Goal: Navigation & Orientation: Understand site structure

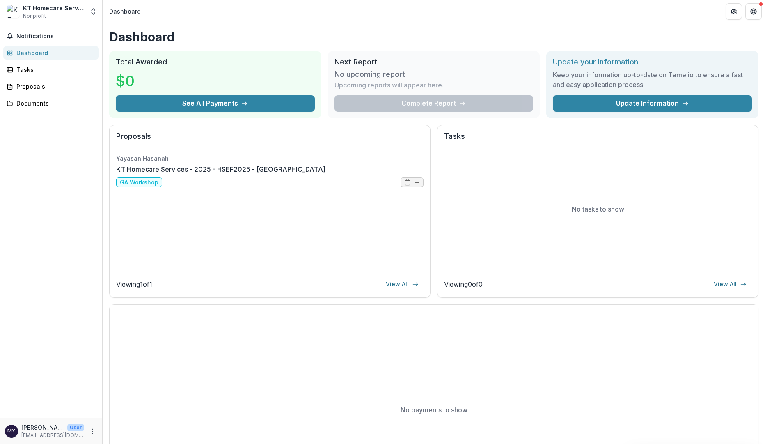
click at [68, 13] on div "KT Homecare Services Nonprofit" at bounding box center [53, 12] width 61 height 16
click at [87, 11] on button "Open entity switcher" at bounding box center [92, 11] width 11 height 16
click at [59, 35] on link "Team Settings" at bounding box center [51, 32] width 98 height 14
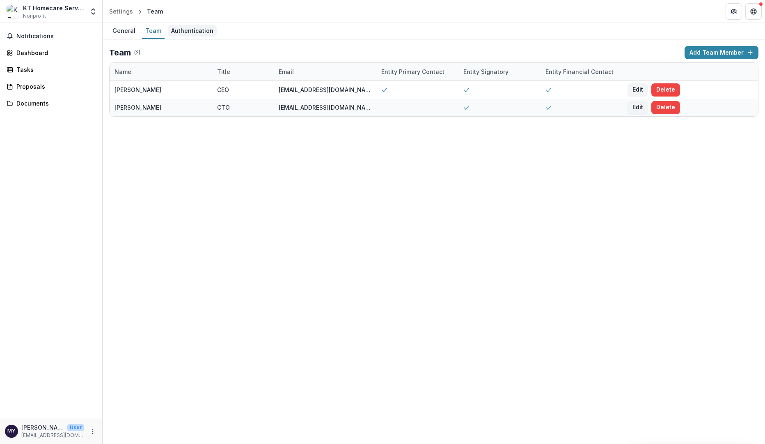
click at [174, 33] on div "Authentication" at bounding box center [192, 31] width 49 height 12
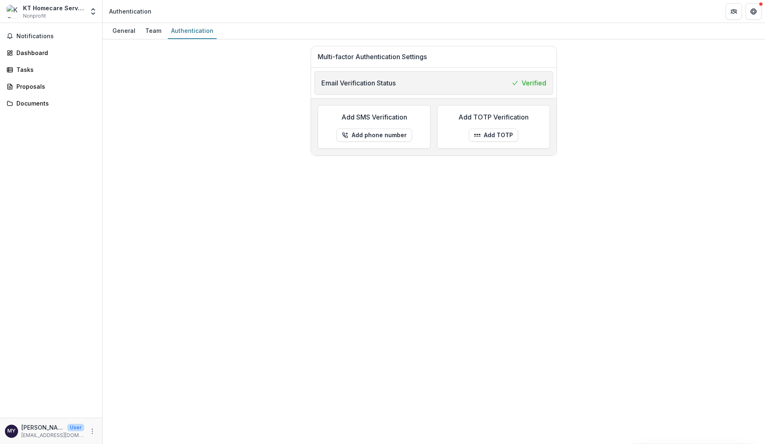
click at [425, 57] on h1 "Multi-factor Authentication Settings" at bounding box center [434, 57] width 232 height 8
click at [124, 28] on div "General" at bounding box center [124, 31] width 30 height 12
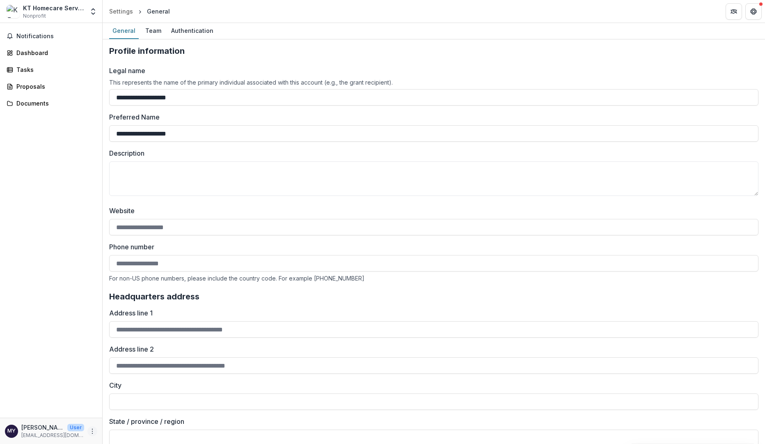
click at [90, 432] on icon "More" at bounding box center [92, 431] width 7 height 7
click at [137, 416] on link "Settings" at bounding box center [147, 414] width 88 height 14
click at [92, 434] on button "More" at bounding box center [92, 431] width 10 height 10
click at [55, 277] on div "Notifications Dashboard Tasks Proposals Documents" at bounding box center [51, 220] width 102 height 394
click at [35, 105] on div "Documents" at bounding box center [54, 103] width 76 height 9
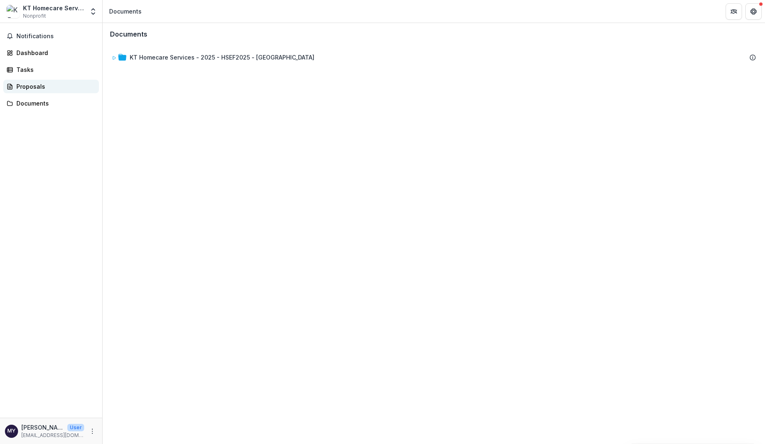
click at [42, 89] on div "Proposals" at bounding box center [54, 86] width 76 height 9
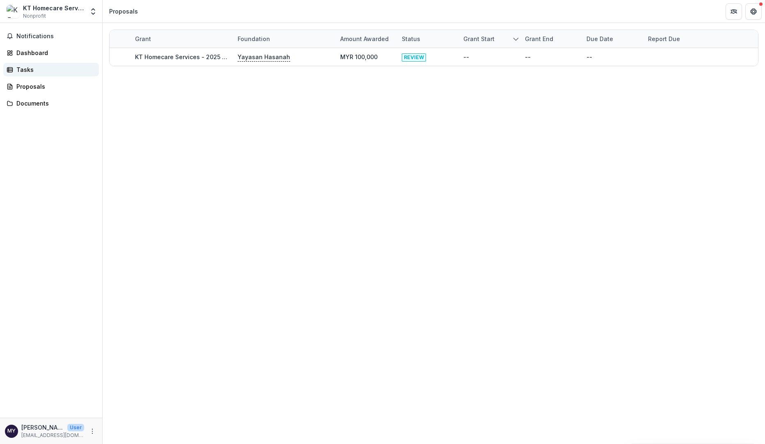
click at [46, 71] on div "Tasks" at bounding box center [54, 69] width 76 height 9
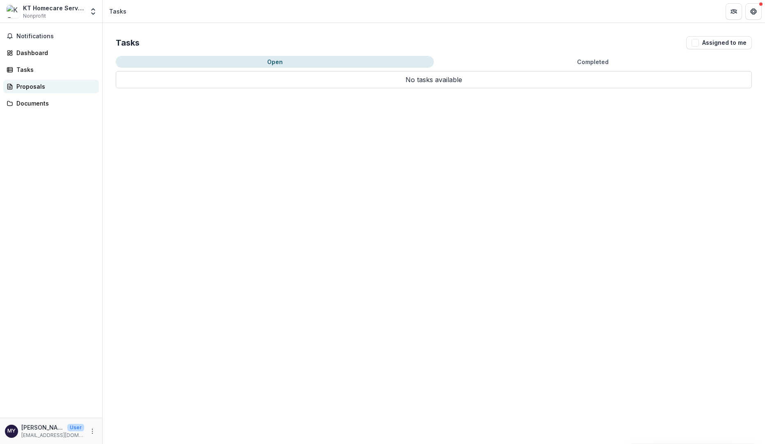
click at [48, 85] on div "Proposals" at bounding box center [54, 86] width 76 height 9
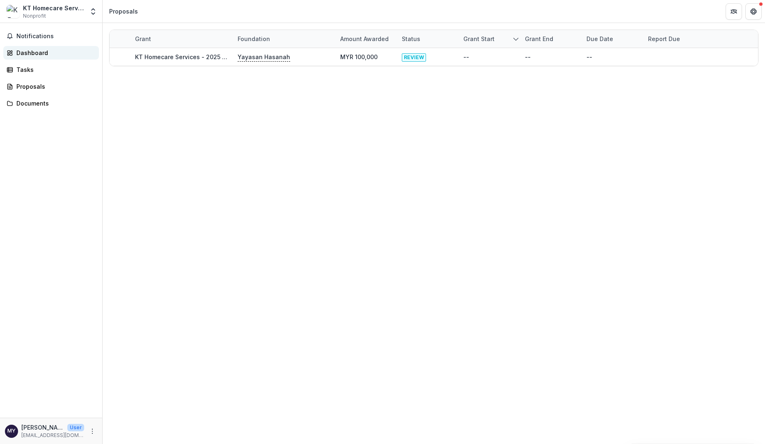
click at [37, 50] on div "Dashboard" at bounding box center [54, 52] width 76 height 9
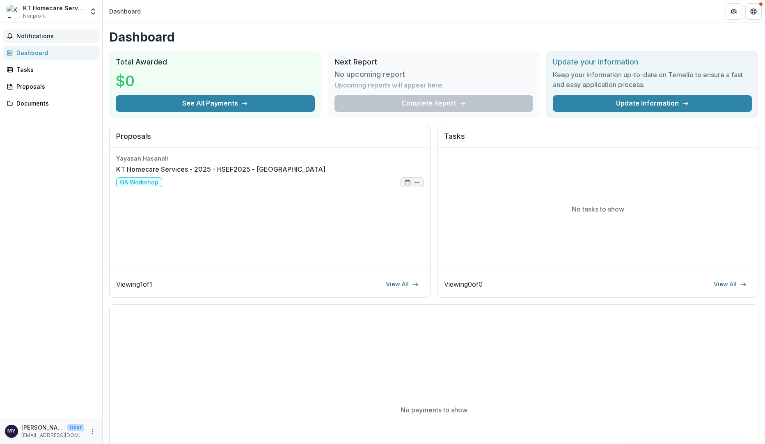
click at [55, 34] on span "Notifications" at bounding box center [55, 36] width 79 height 7
click at [70, 254] on div "Notifications Unread 0 Archived You don't have any unread notifications We'll n…" at bounding box center [51, 220] width 102 height 394
click at [44, 34] on span "Notifications" at bounding box center [55, 36] width 79 height 7
click at [76, 207] on div "Notifications Unread 0 Archived You don't have any unread notifications We'll n…" at bounding box center [51, 220] width 102 height 394
